Goal: Transaction & Acquisition: Book appointment/travel/reservation

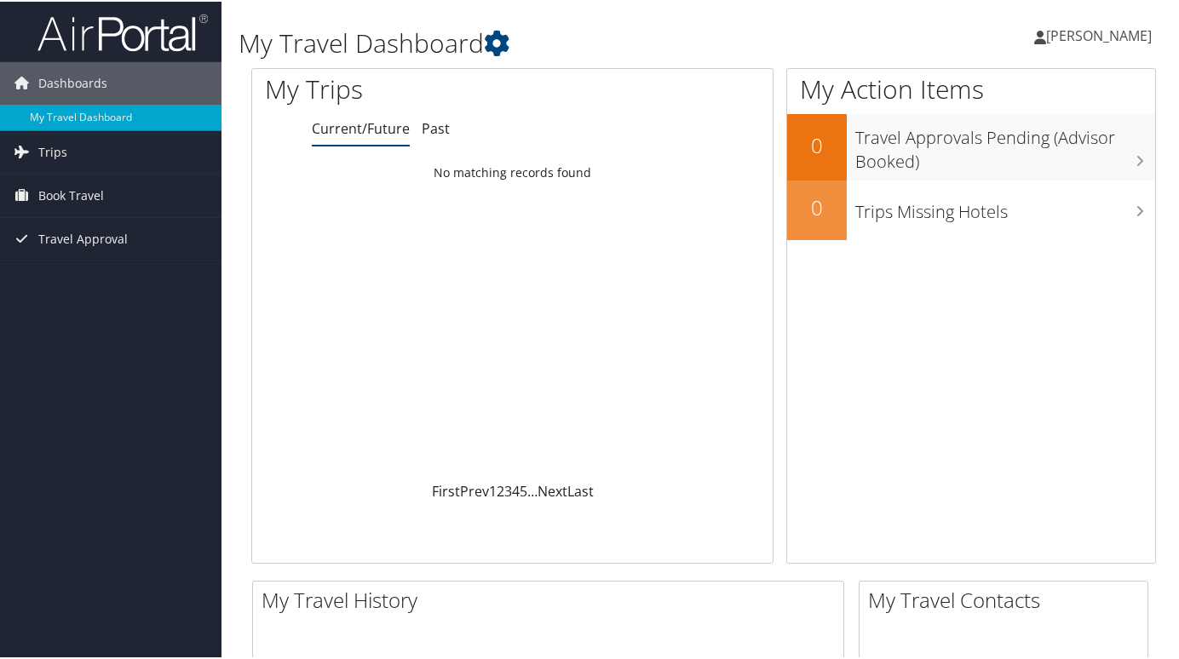
click at [1111, 39] on span "[PERSON_NAME]" at bounding box center [1099, 34] width 106 height 19
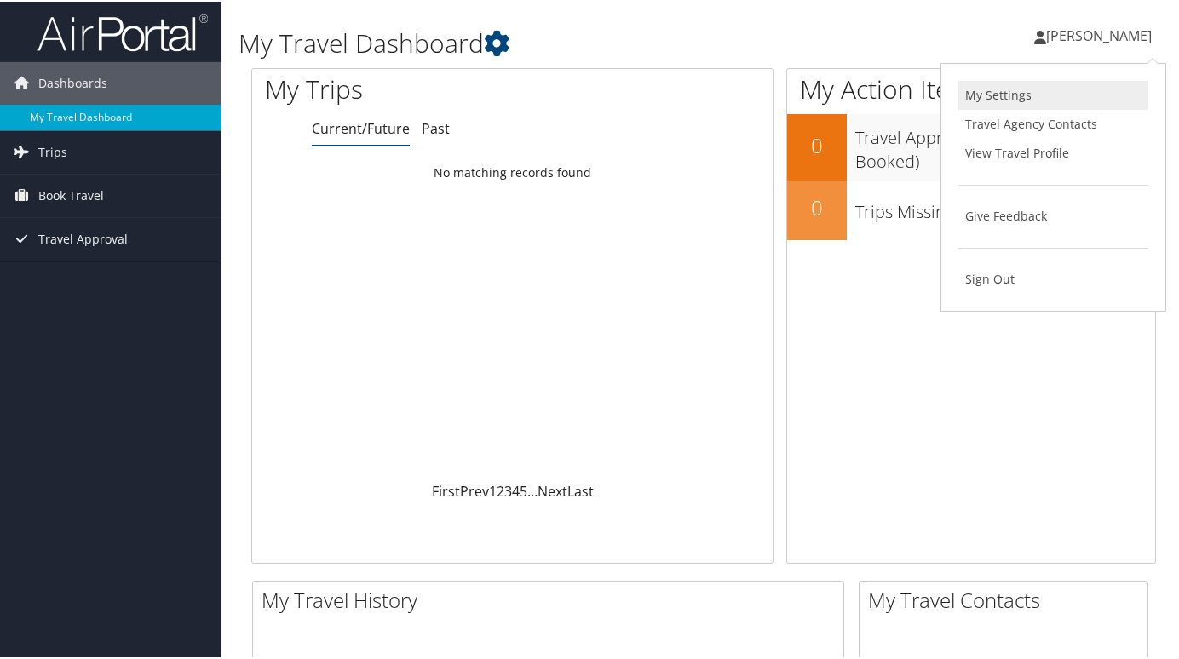
click at [1037, 95] on link "My Settings" at bounding box center [1053, 93] width 190 height 29
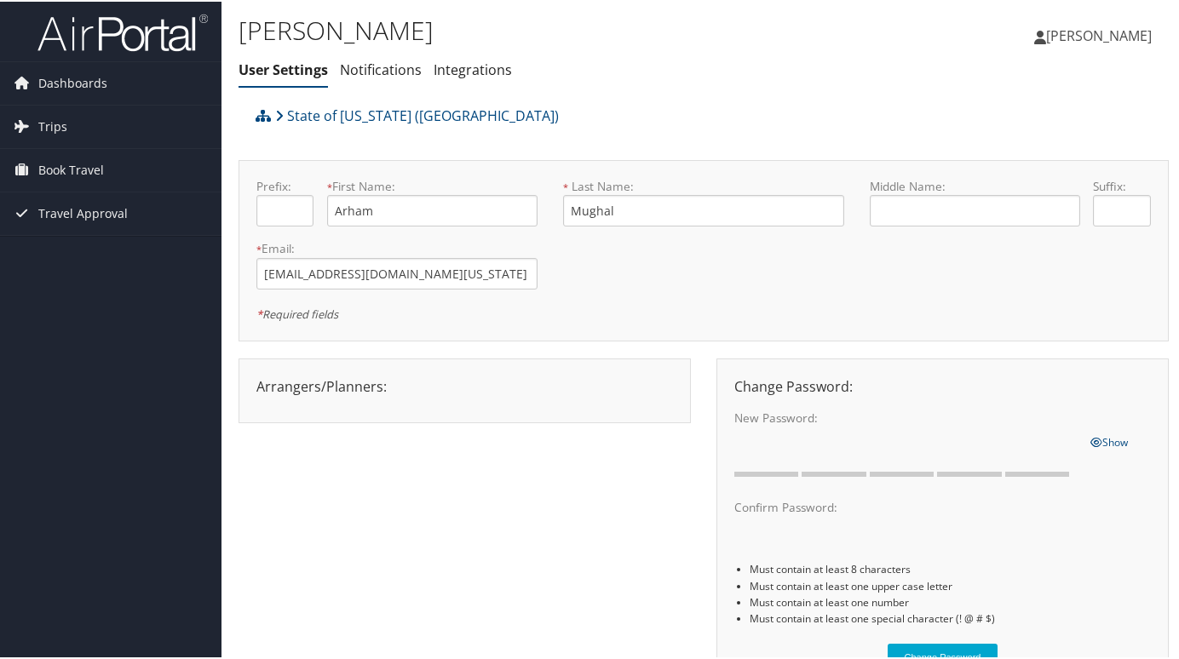
click at [120, 20] on img at bounding box center [122, 31] width 170 height 40
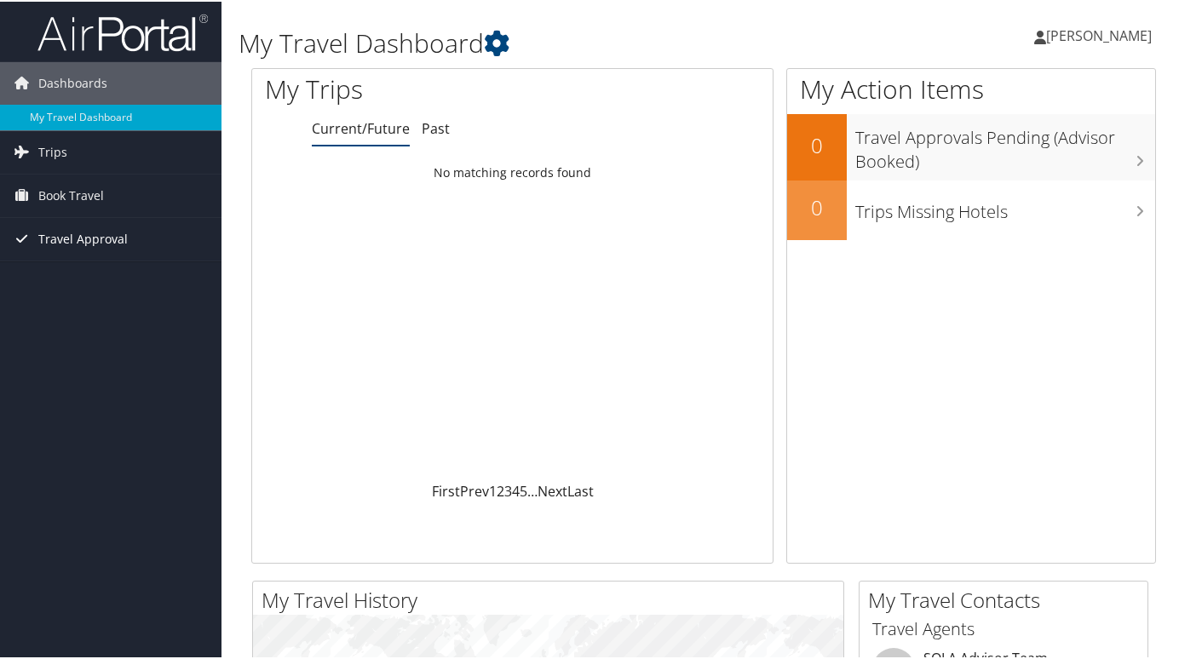
click at [55, 241] on span "Travel Approval" at bounding box center [82, 237] width 89 height 43
click at [1106, 38] on span "[PERSON_NAME]" at bounding box center [1099, 34] width 106 height 19
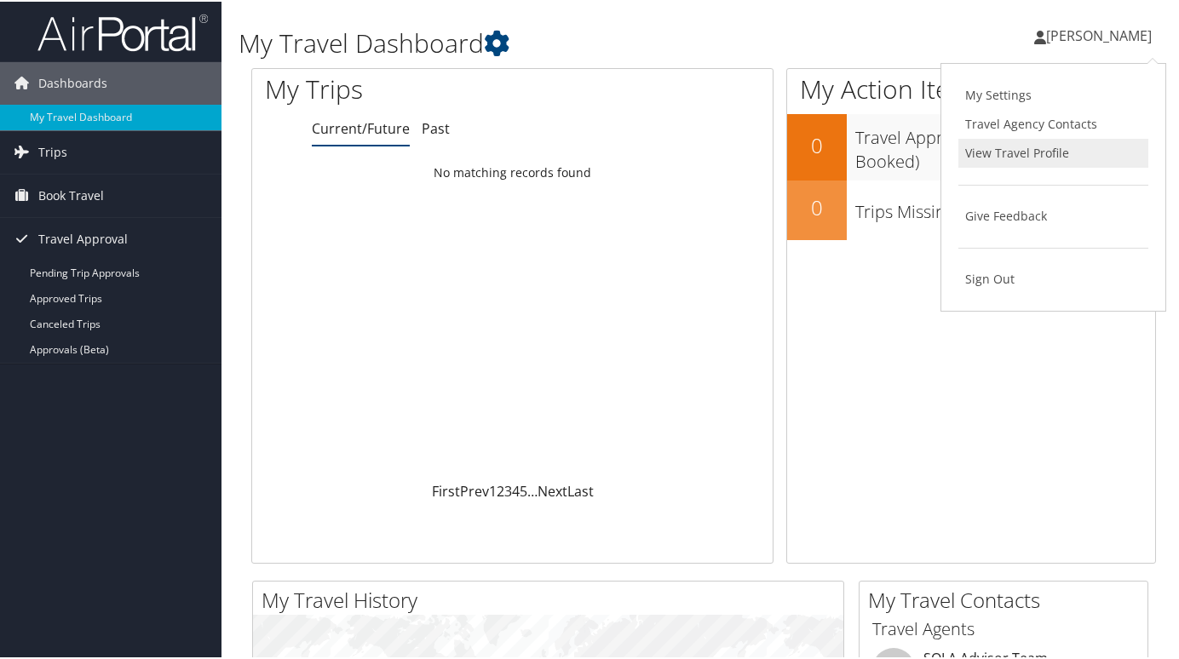
click at [1043, 148] on link "View Travel Profile" at bounding box center [1053, 151] width 190 height 29
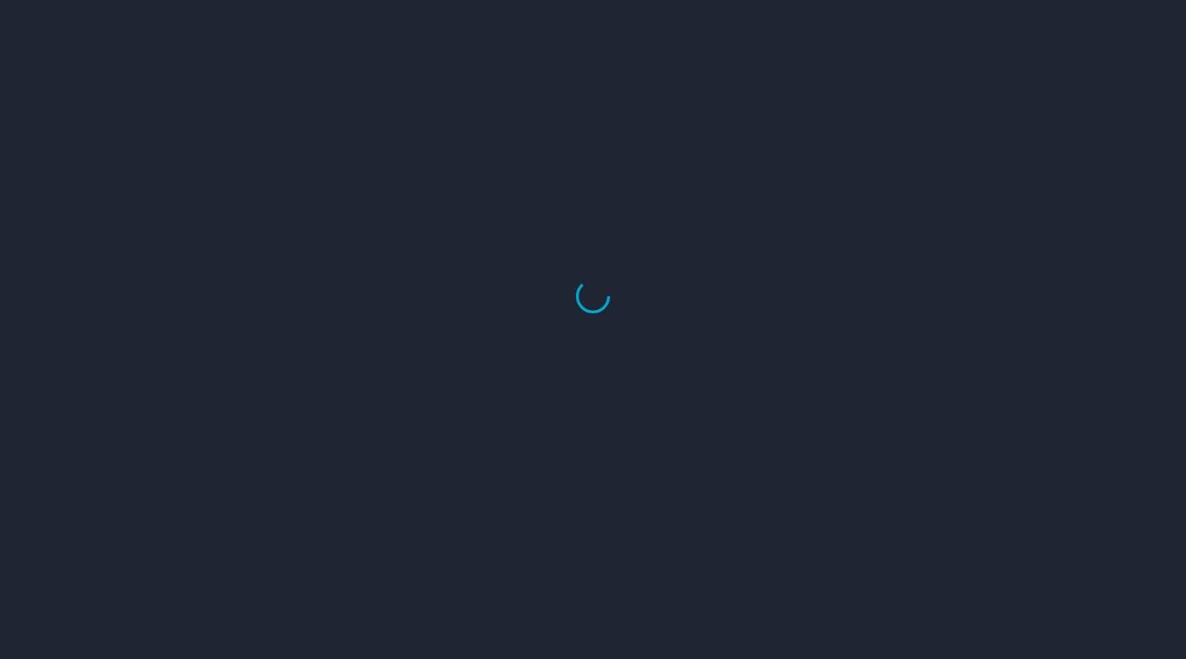
select select "US"
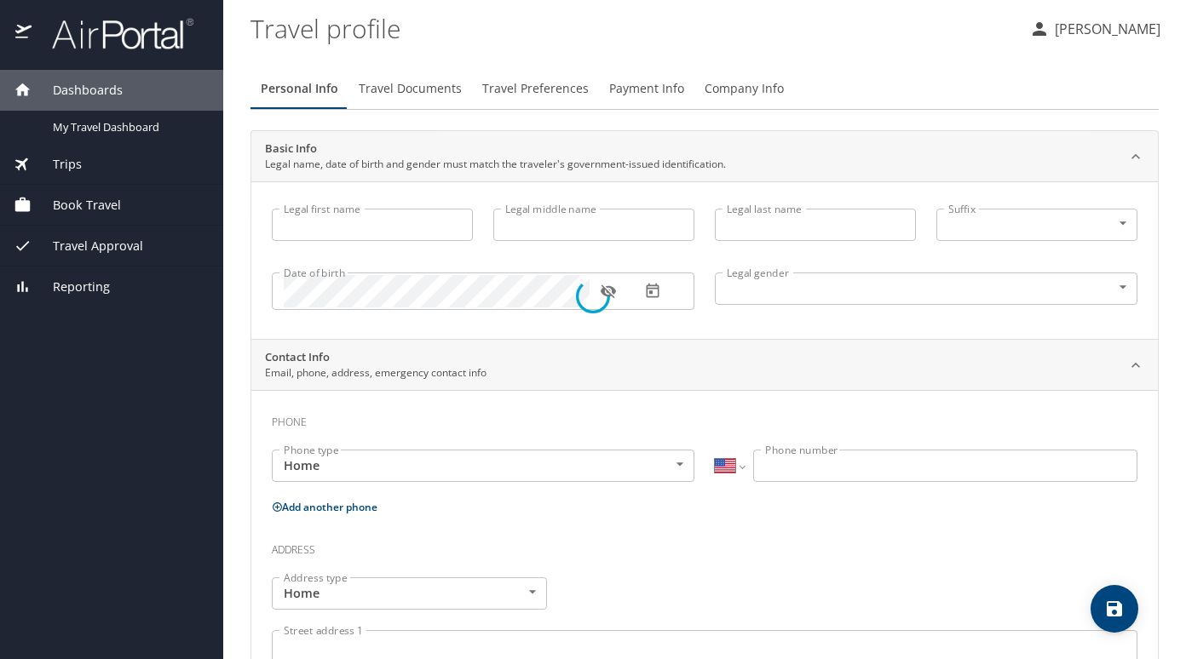
type input "Arham"
type input "Mughal"
type input "Female"
select select "US"
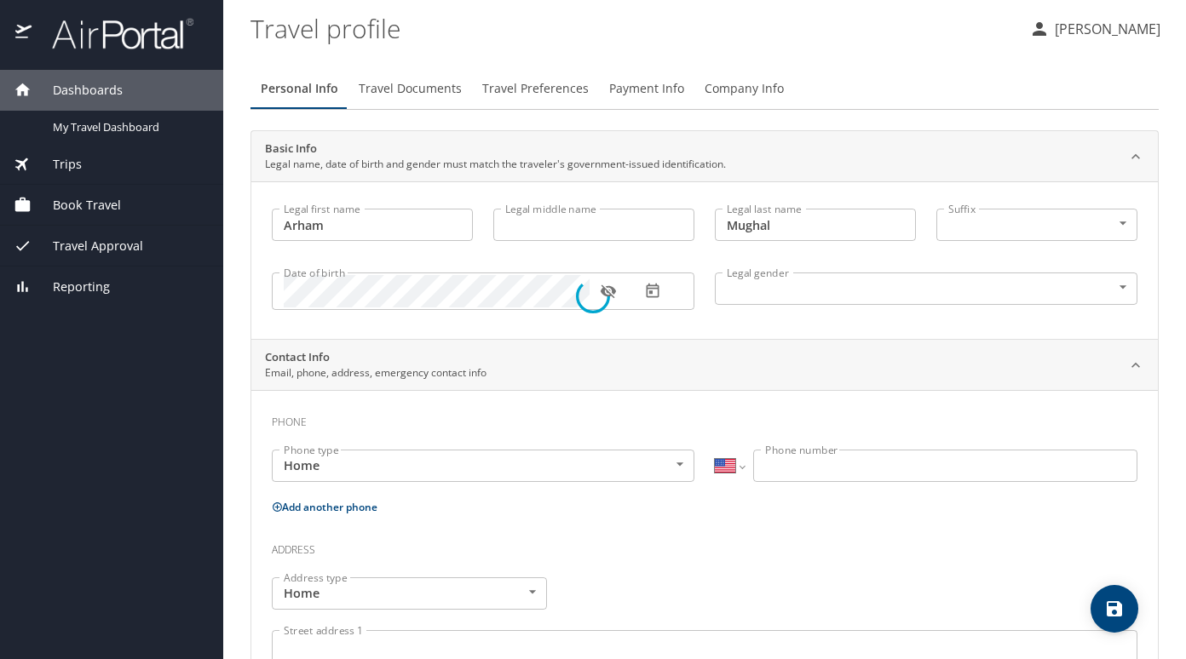
select select "US"
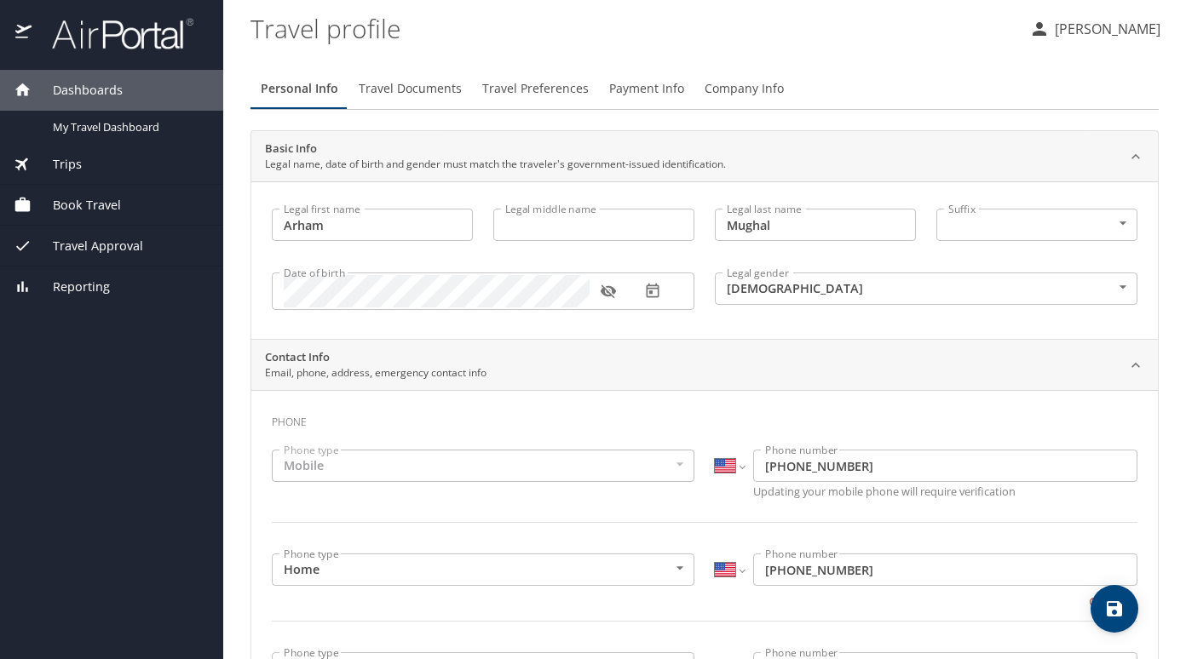
click at [751, 88] on span "Company Info" at bounding box center [744, 88] width 79 height 21
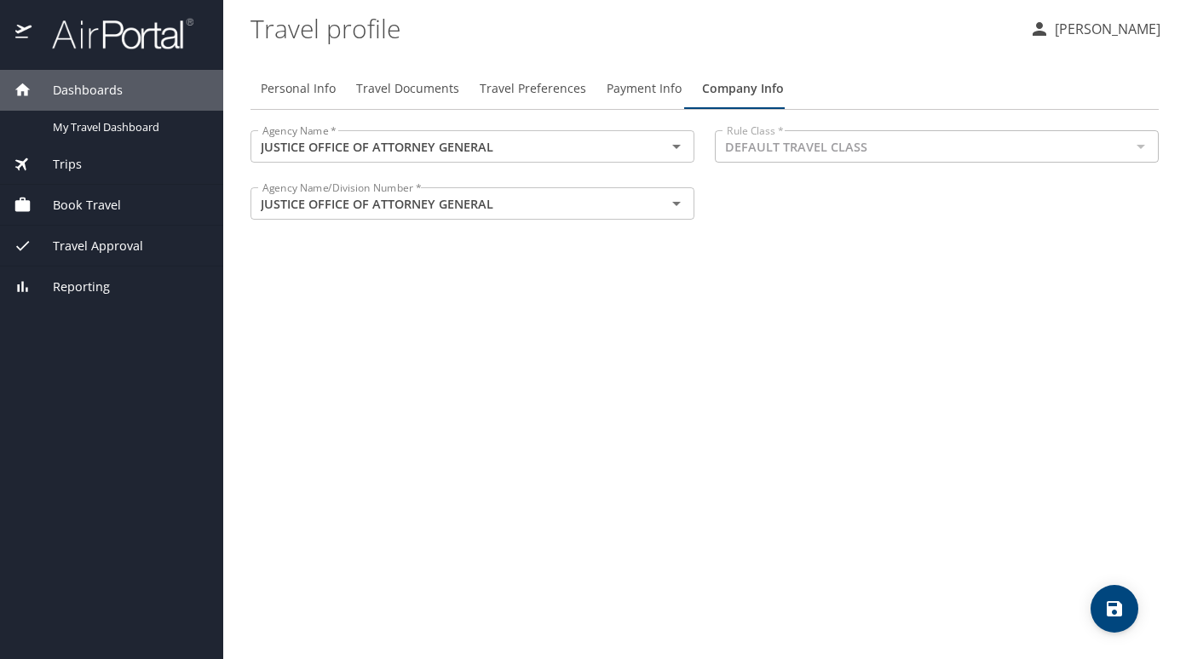
click at [65, 156] on span "Trips" at bounding box center [57, 164] width 50 height 19
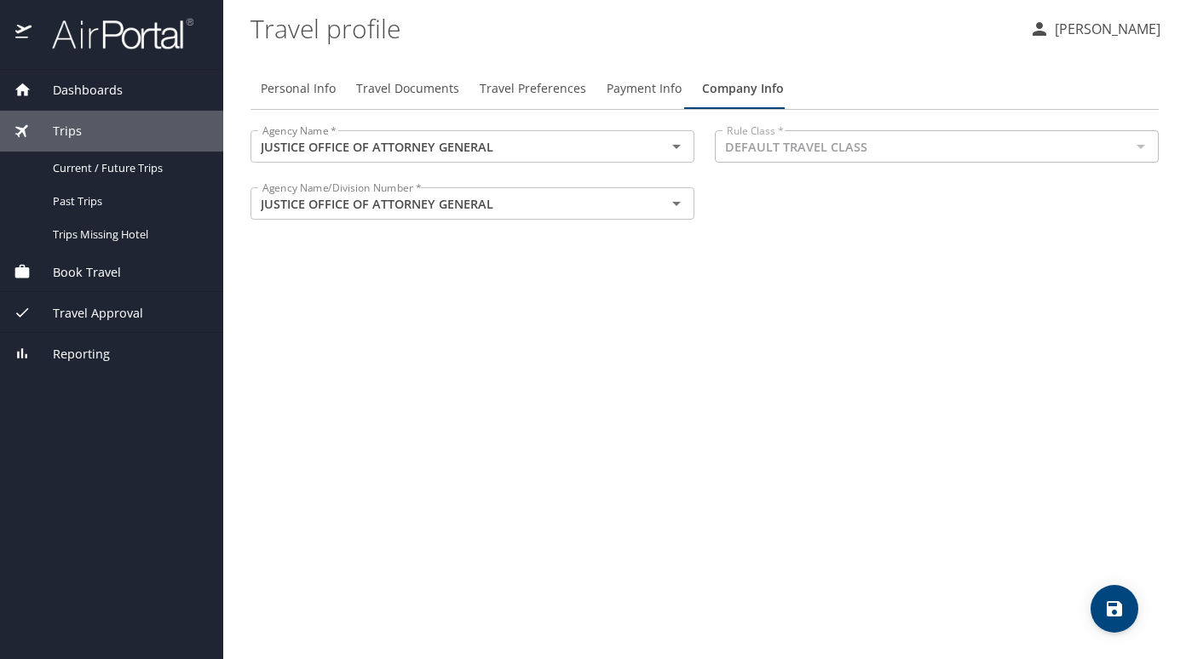
click at [90, 283] on div "Book Travel" at bounding box center [111, 271] width 223 height 41
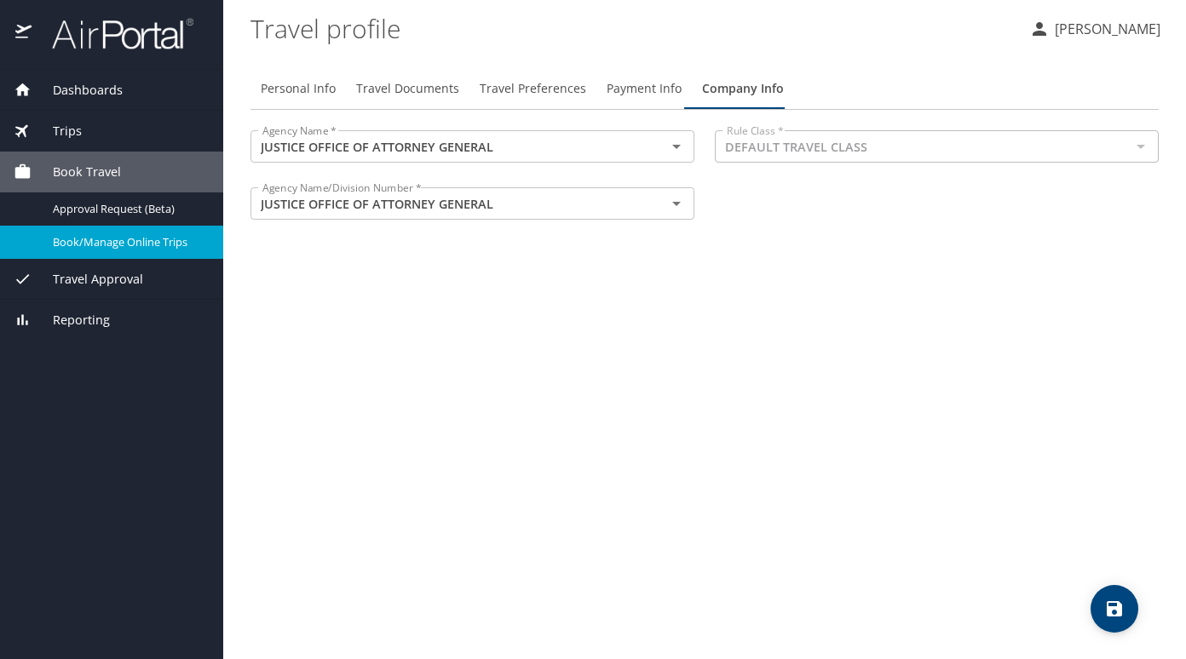
click at [91, 246] on span "Book/Manage Online Trips" at bounding box center [128, 242] width 150 height 16
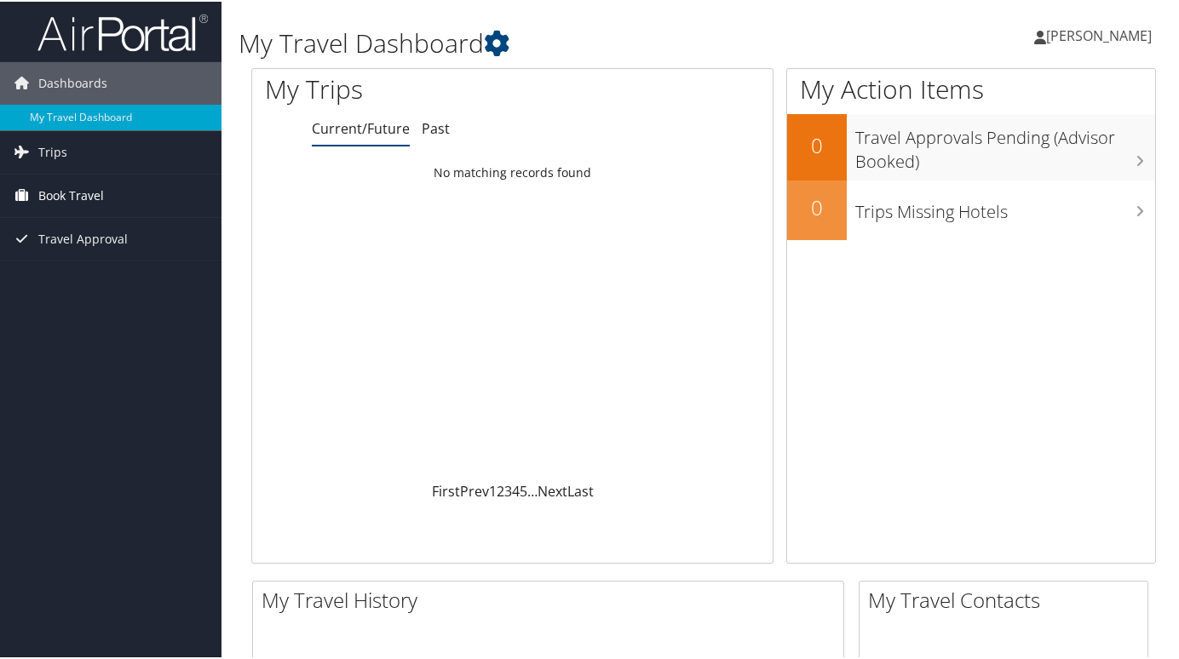
click at [60, 175] on span "Book Travel" at bounding box center [71, 194] width 66 height 43
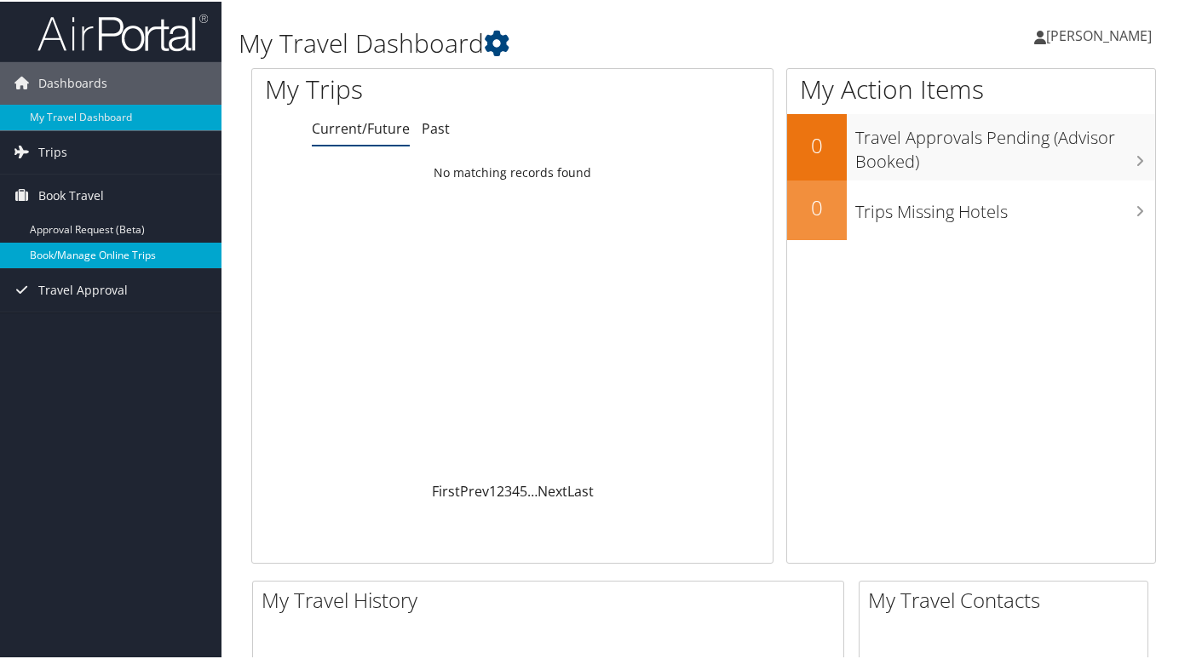
click at [62, 247] on link "Book/Manage Online Trips" at bounding box center [110, 254] width 221 height 26
